Goal: Navigation & Orientation: Find specific page/section

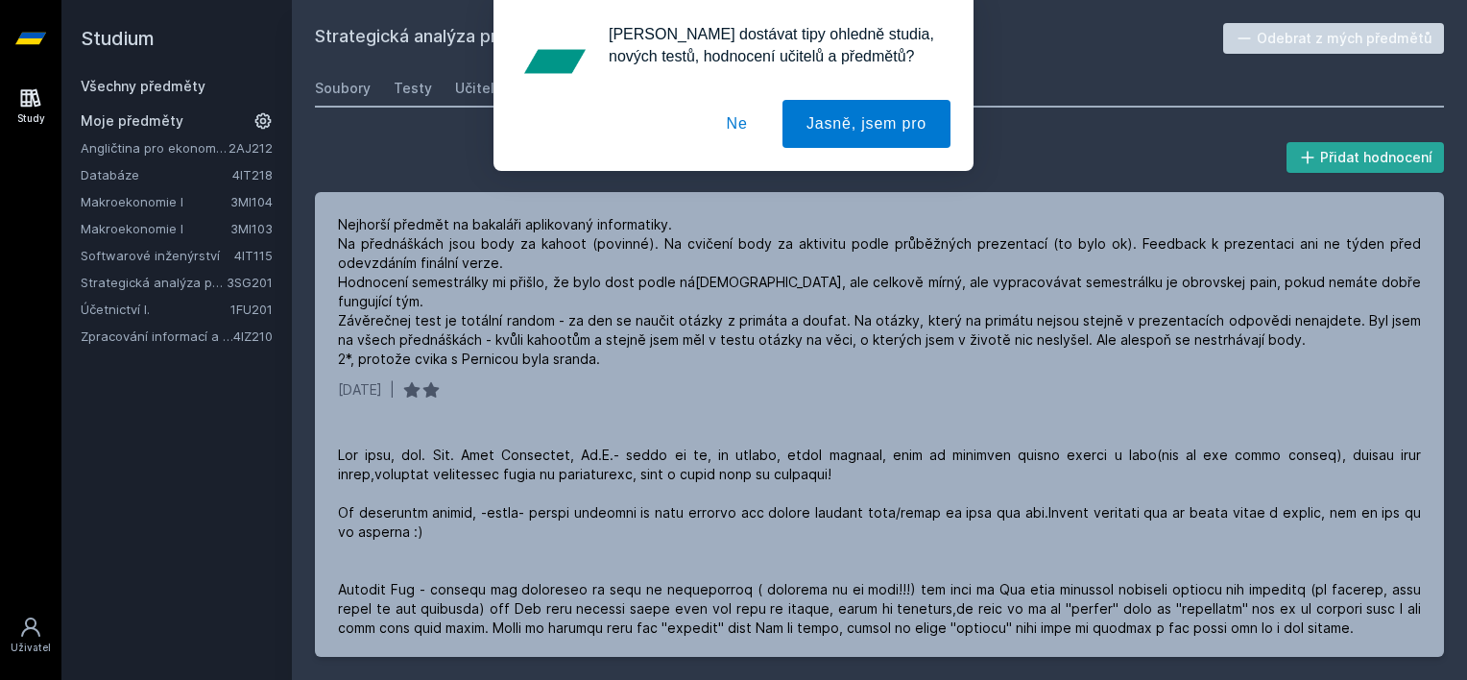
click at [734, 119] on button "Ne" at bounding box center [737, 124] width 69 height 48
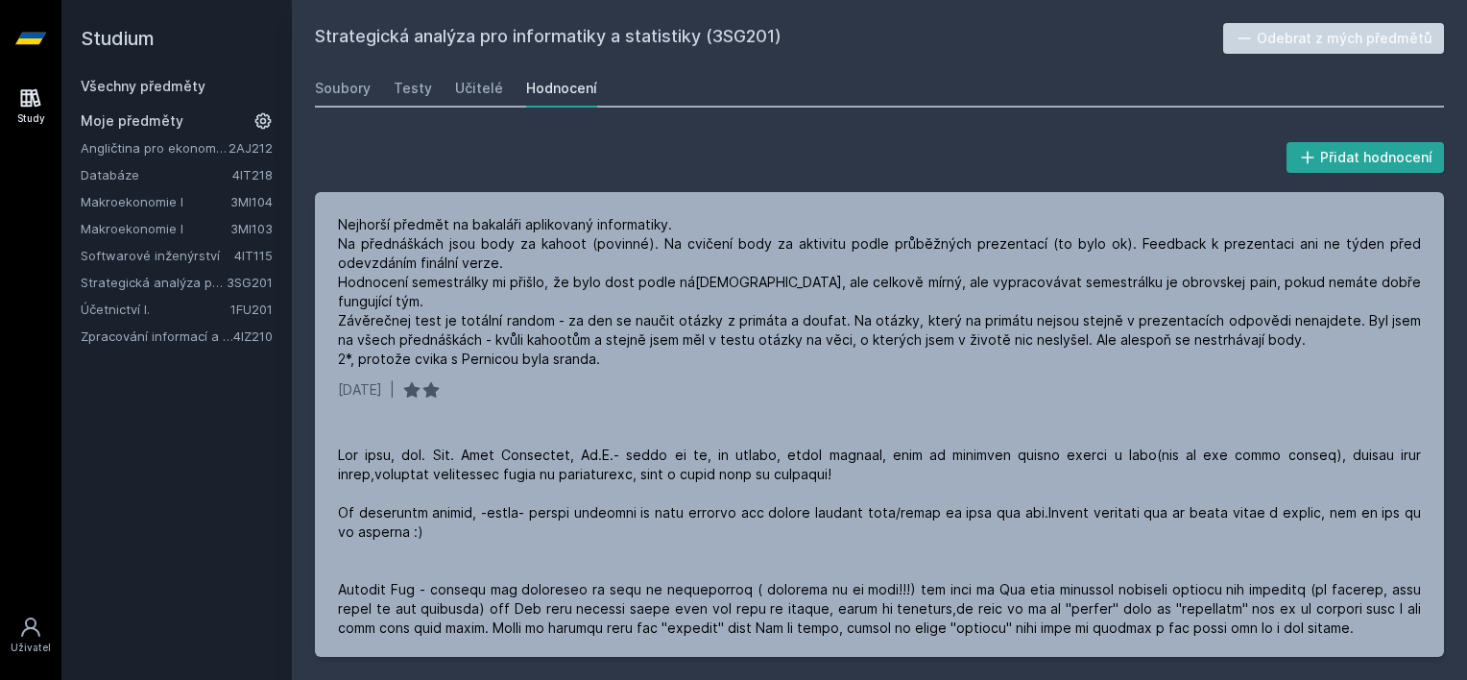
click at [140, 330] on link "Zpracování informací a znalostí" at bounding box center [157, 335] width 153 height 19
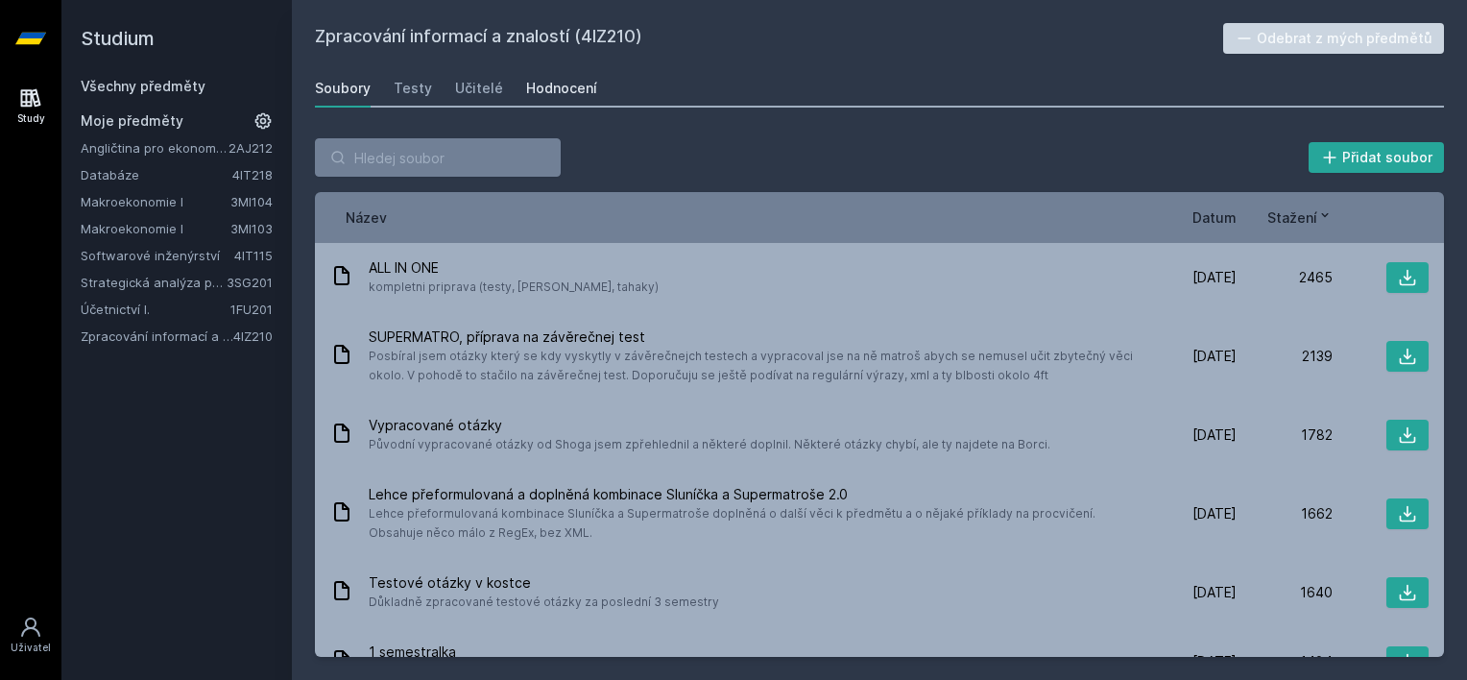
click at [541, 104] on link "Hodnocení" at bounding box center [561, 88] width 71 height 38
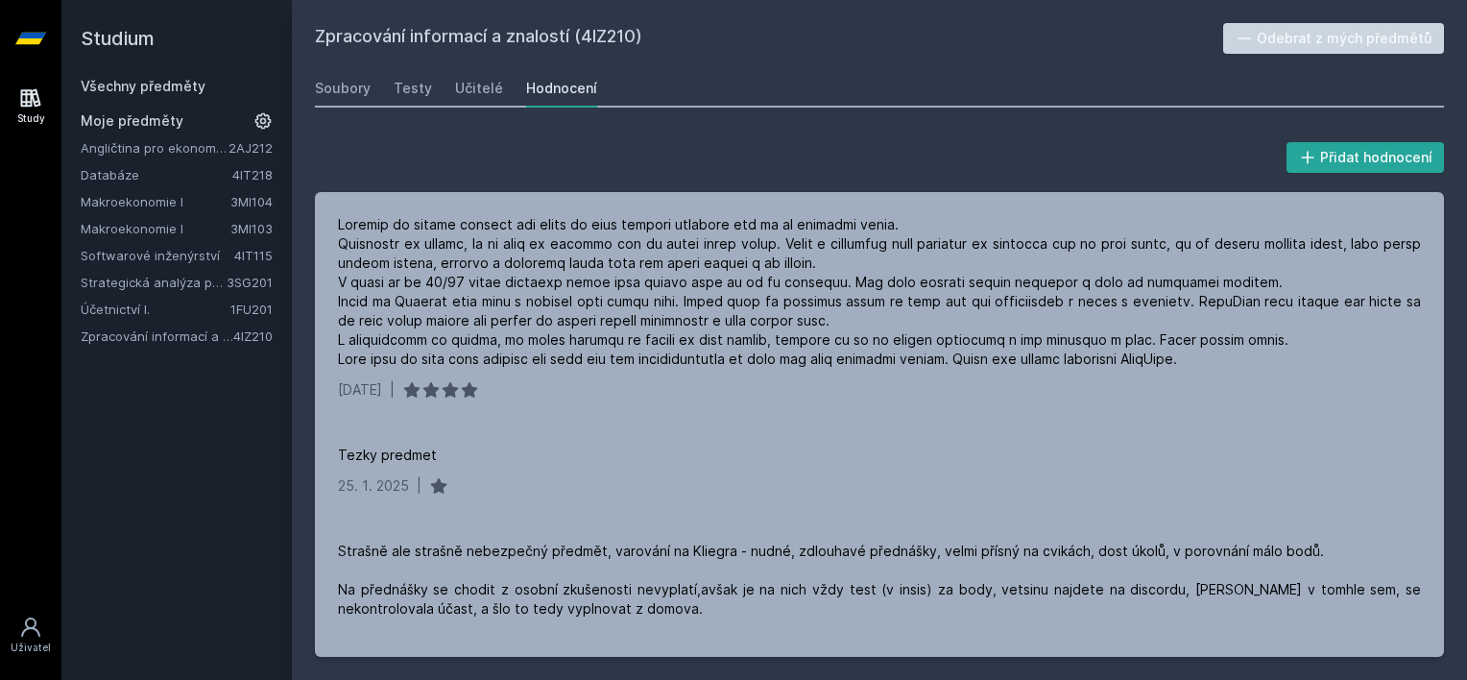
click at [495, 89] on div "Učitelé" at bounding box center [479, 88] width 48 height 19
